Goal: Task Accomplishment & Management: Manage account settings

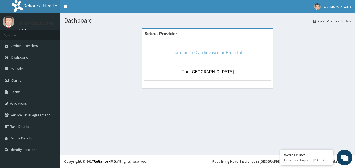
click at [183, 53] on link "Cardiocare Cardiovascular Hospital" at bounding box center [207, 52] width 69 height 6
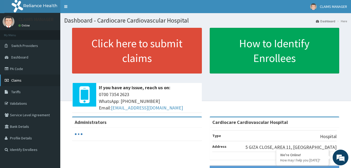
click at [15, 80] on span "Claims" at bounding box center [16, 80] width 10 height 5
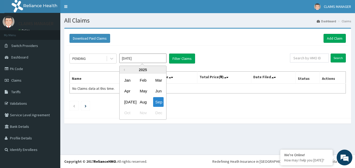
click at [162, 57] on input "Sep 2025" at bounding box center [142, 57] width 47 height 9
click at [129, 80] on div "Jan" at bounding box center [127, 80] width 10 height 10
type input "Jan 2025"
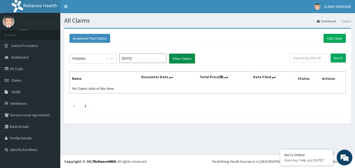
click at [175, 58] on button "Filter Claims" at bounding box center [182, 58] width 26 height 10
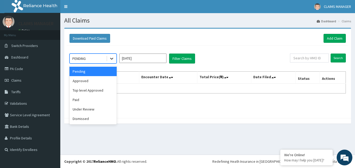
click at [112, 59] on icon at bounding box center [111, 58] width 5 height 5
click at [76, 118] on div "Dismissed" at bounding box center [92, 118] width 47 height 9
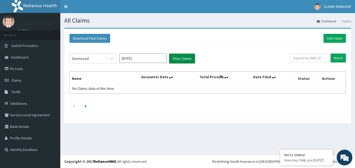
click at [179, 58] on button "Filter Claims" at bounding box center [182, 58] width 26 height 10
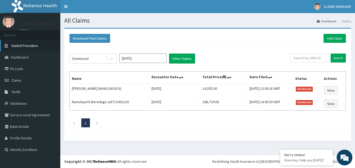
click at [22, 45] on span "Switch Providers" at bounding box center [24, 45] width 27 height 5
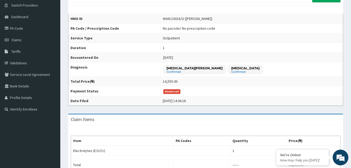
scroll to position [14, 0]
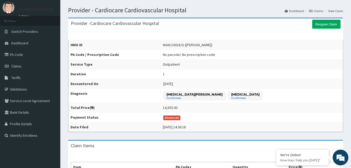
drag, startPoint x: 185, startPoint y: 45, endPoint x: 212, endPoint y: 46, distance: 26.5
click at [212, 46] on div "WAN/10018/G (Patricia Okengwu)" at bounding box center [188, 44] width 50 height 5
copy div "Patricia Okengwu"
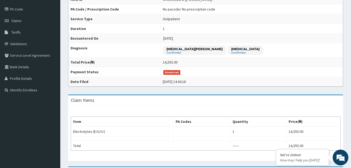
scroll to position [172, 0]
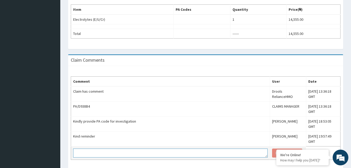
paste textarea "PA/D938B4"
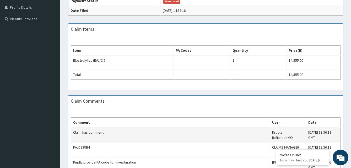
scroll to position [145, 0]
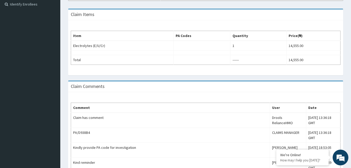
type textarea "PA/D938B4"
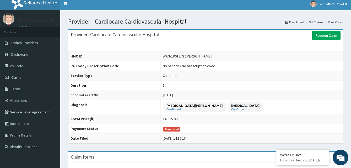
scroll to position [0, 0]
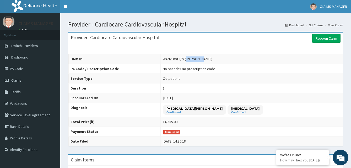
drag, startPoint x: 185, startPoint y: 59, endPoint x: 194, endPoint y: 59, distance: 8.9
click at [197, 59] on div "WAN/10018/G (Patricia Okengwu)" at bounding box center [188, 58] width 50 height 5
copy div "Patricia"
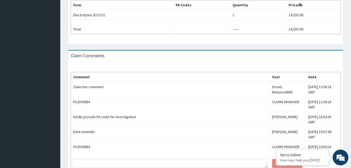
scroll to position [181, 0]
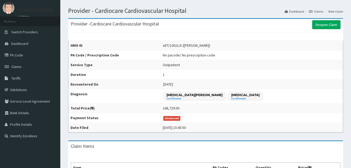
scroll to position [9, 0]
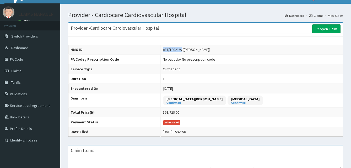
drag, startPoint x: 158, startPoint y: 49, endPoint x: 177, endPoint y: 49, distance: 18.4
click at [177, 49] on div "oET/10021/A ([PERSON_NAME])" at bounding box center [186, 49] width 47 height 5
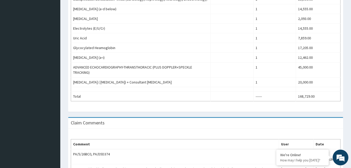
scroll to position [245, 0]
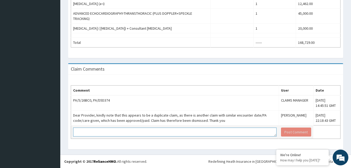
click at [88, 134] on textarea at bounding box center [175, 131] width 204 height 9
type textarea "dismiss"
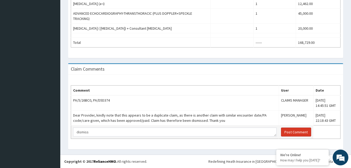
click at [281, 133] on button "Post Comment" at bounding box center [296, 131] width 30 height 9
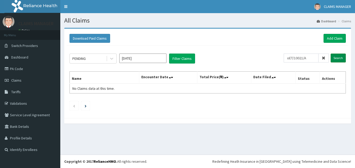
type input "oET/10021/A"
click at [341, 58] on input "Search" at bounding box center [338, 57] width 15 height 9
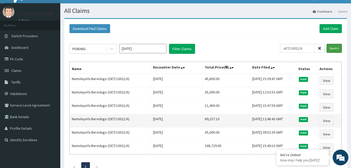
scroll to position [26, 0]
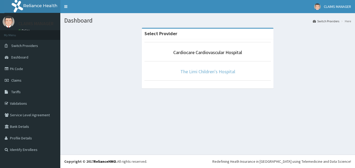
click at [192, 70] on link "The Limi Children's Hospital" at bounding box center [207, 71] width 55 height 6
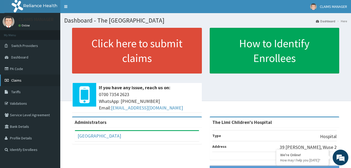
click at [18, 79] on span "Claims" at bounding box center [16, 80] width 10 height 5
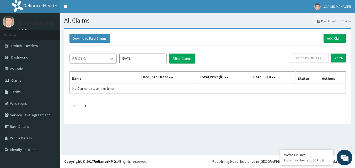
click at [114, 58] on icon at bounding box center [111, 58] width 5 height 5
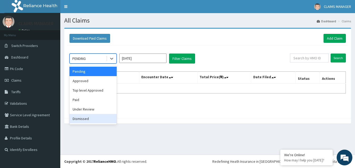
click at [87, 117] on div "Dismissed" at bounding box center [92, 118] width 47 height 9
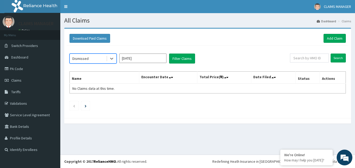
click at [159, 58] on input "Sep 2025" at bounding box center [142, 57] width 47 height 9
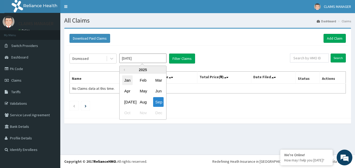
click at [126, 80] on div "Jan" at bounding box center [127, 80] width 10 height 10
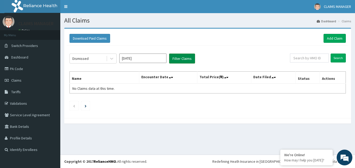
click at [179, 58] on button "Filter Claims" at bounding box center [182, 58] width 26 height 10
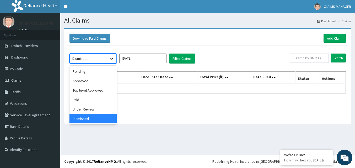
click at [113, 59] on icon at bounding box center [111, 58] width 5 height 5
click at [96, 110] on div "Under Review" at bounding box center [92, 108] width 47 height 9
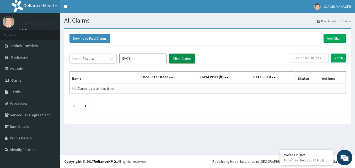
click at [184, 57] on button "Filter Claims" at bounding box center [182, 58] width 26 height 10
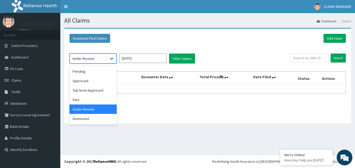
click at [110, 57] on icon at bounding box center [111, 58] width 5 height 5
click at [95, 101] on div "Paid" at bounding box center [92, 99] width 47 height 9
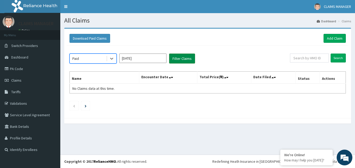
click at [178, 60] on button "Filter Claims" at bounding box center [182, 58] width 26 height 10
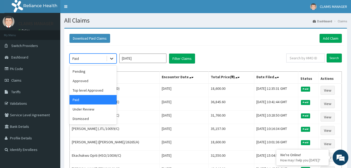
click at [111, 58] on icon at bounding box center [111, 58] width 5 height 5
click at [90, 89] on div "Top level Approved" at bounding box center [92, 89] width 47 height 9
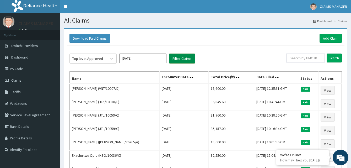
click at [178, 59] on button "Filter Claims" at bounding box center [182, 58] width 26 height 10
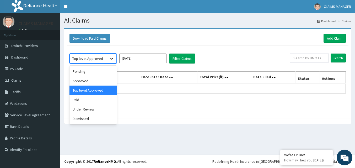
click at [112, 57] on icon at bounding box center [111, 58] width 5 height 5
click at [89, 83] on div "Approved" at bounding box center [92, 80] width 47 height 9
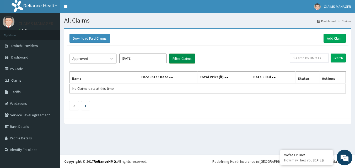
click at [177, 59] on button "Filter Claims" at bounding box center [182, 58] width 26 height 10
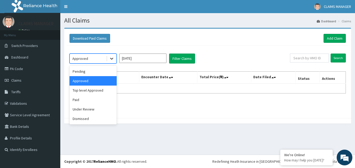
click at [112, 58] on icon at bounding box center [111, 58] width 5 height 5
click at [89, 73] on div "Pending" at bounding box center [92, 71] width 47 height 9
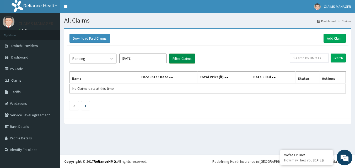
click at [188, 59] on button "Filter Claims" at bounding box center [182, 58] width 26 height 10
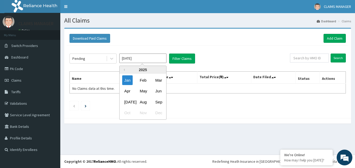
click at [162, 58] on input "Jan 2025" at bounding box center [142, 57] width 47 height 9
click at [144, 80] on div "Feb" at bounding box center [143, 80] width 10 height 10
type input "Feb 2025"
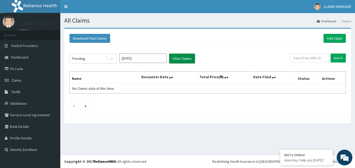
click at [175, 57] on button "Filter Claims" at bounding box center [182, 58] width 26 height 10
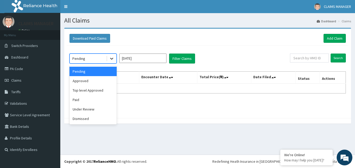
click at [113, 58] on icon at bounding box center [111, 59] width 3 height 2
click at [88, 80] on div "Approved" at bounding box center [92, 80] width 47 height 9
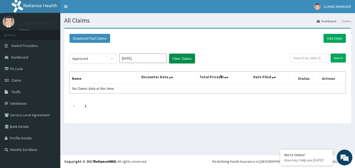
click at [177, 59] on button "Filter Claims" at bounding box center [182, 58] width 26 height 10
click at [111, 58] on icon at bounding box center [111, 58] width 5 height 5
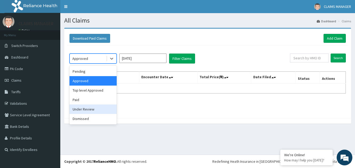
click at [84, 110] on div "Under Review" at bounding box center [92, 108] width 47 height 9
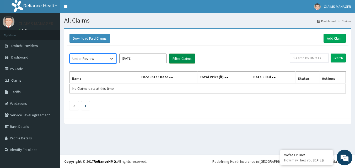
click at [175, 59] on button "Filter Claims" at bounding box center [182, 58] width 26 height 10
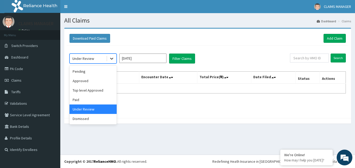
click at [113, 58] on icon at bounding box center [111, 59] width 3 height 2
click at [88, 119] on div "Dismissed" at bounding box center [92, 118] width 47 height 9
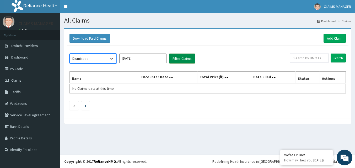
click at [178, 60] on button "Filter Claims" at bounding box center [182, 58] width 26 height 10
click at [176, 59] on button "Filter Claims" at bounding box center [182, 58] width 26 height 10
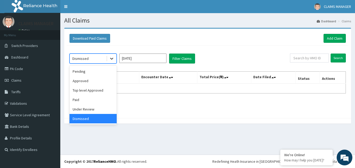
click at [110, 59] on icon at bounding box center [111, 58] width 5 height 5
click at [229, 47] on div "option Dismissed, selected. option Dismissed selected, 6 of 6. 6 results availa…" at bounding box center [208, 81] width 282 height 70
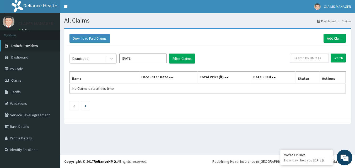
click at [29, 46] on span "Switch Providers" at bounding box center [24, 45] width 27 height 5
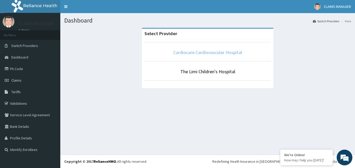
click at [181, 50] on link "Cardiocare Cardiovascular Hospital" at bounding box center [207, 52] width 69 height 6
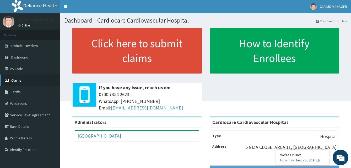
click at [16, 79] on span "Claims" at bounding box center [16, 80] width 10 height 5
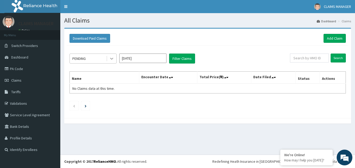
click at [113, 58] on icon at bounding box center [111, 58] width 5 height 5
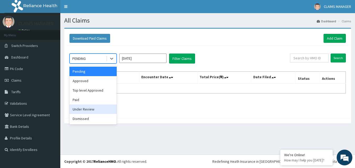
click at [82, 109] on div "Under Review" at bounding box center [92, 108] width 47 height 9
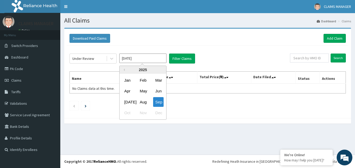
click at [159, 58] on input "Sep 2025" at bounding box center [142, 57] width 47 height 9
click at [142, 80] on div "Feb" at bounding box center [143, 80] width 10 height 10
type input "Feb 2025"
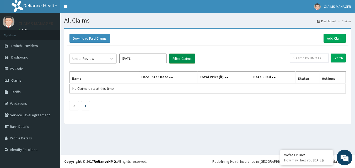
click at [178, 56] on button "Filter Claims" at bounding box center [182, 58] width 26 height 10
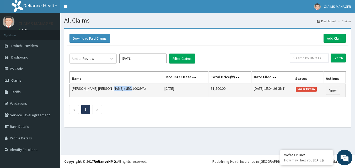
drag, startPoint x: 104, startPoint y: 87, endPoint x: 123, endPoint y: 88, distance: 18.9
click at [123, 88] on td "Chinwe Faith Ibeafu (JEC/10029/A)" at bounding box center [116, 90] width 93 height 14
copy td "JEC/10029/A"
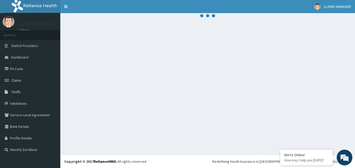
drag, startPoint x: 81, startPoint y: 1, endPoint x: 185, endPoint y: 39, distance: 110.9
click at [185, 39] on div at bounding box center [207, 83] width 295 height 141
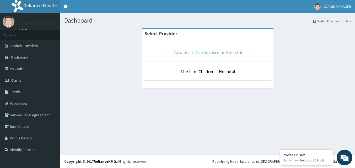
click at [198, 53] on link "Cardiocare Cardiovascular Hospital" at bounding box center [207, 52] width 69 height 6
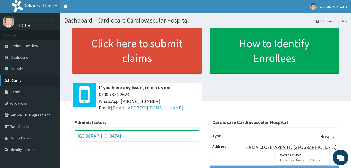
click at [15, 79] on span "Claims" at bounding box center [16, 80] width 10 height 5
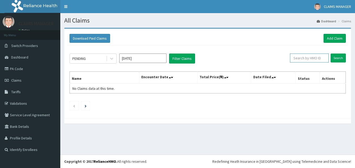
paste input "JEC/10029/A"
type input "JEC/10029/A"
click at [338, 57] on input "Search" at bounding box center [338, 57] width 15 height 9
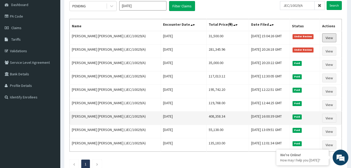
scroll to position [79, 0]
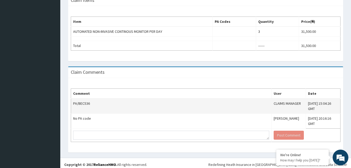
scroll to position [163, 0]
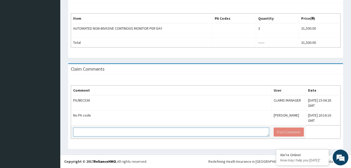
click at [107, 130] on textarea at bounding box center [171, 131] width 196 height 9
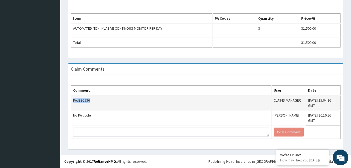
drag, startPoint x: 73, startPoint y: 100, endPoint x: 93, endPoint y: 100, distance: 19.7
click at [96, 100] on td "PA/BEC536" at bounding box center [171, 102] width 201 height 15
drag, startPoint x: 93, startPoint y: 100, endPoint x: 83, endPoint y: 100, distance: 10.2
copy td "PA/BEC536"
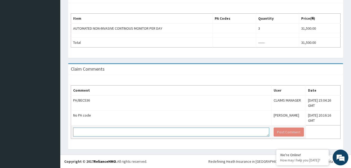
paste textarea "PA/BEC536"
type textarea "PA/BEC536"
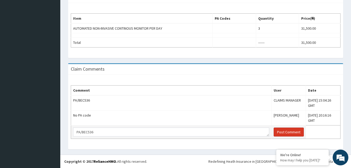
click at [274, 132] on button "Post Comment" at bounding box center [289, 131] width 30 height 9
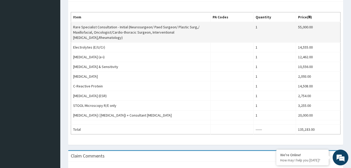
scroll to position [184, 0]
